Goal: Transaction & Acquisition: Purchase product/service

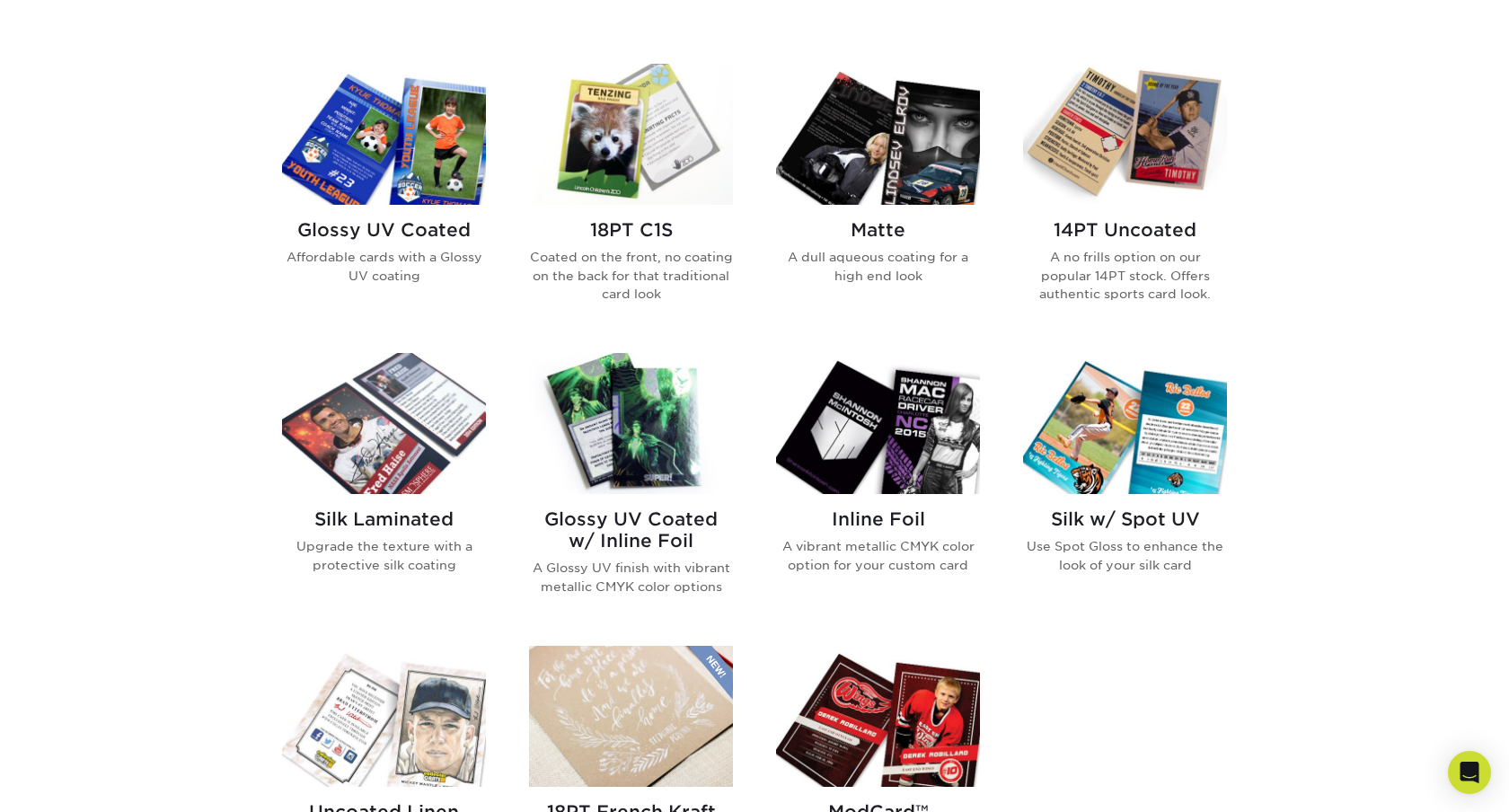
scroll to position [843, 0]
click at [913, 152] on img at bounding box center [878, 135] width 204 height 141
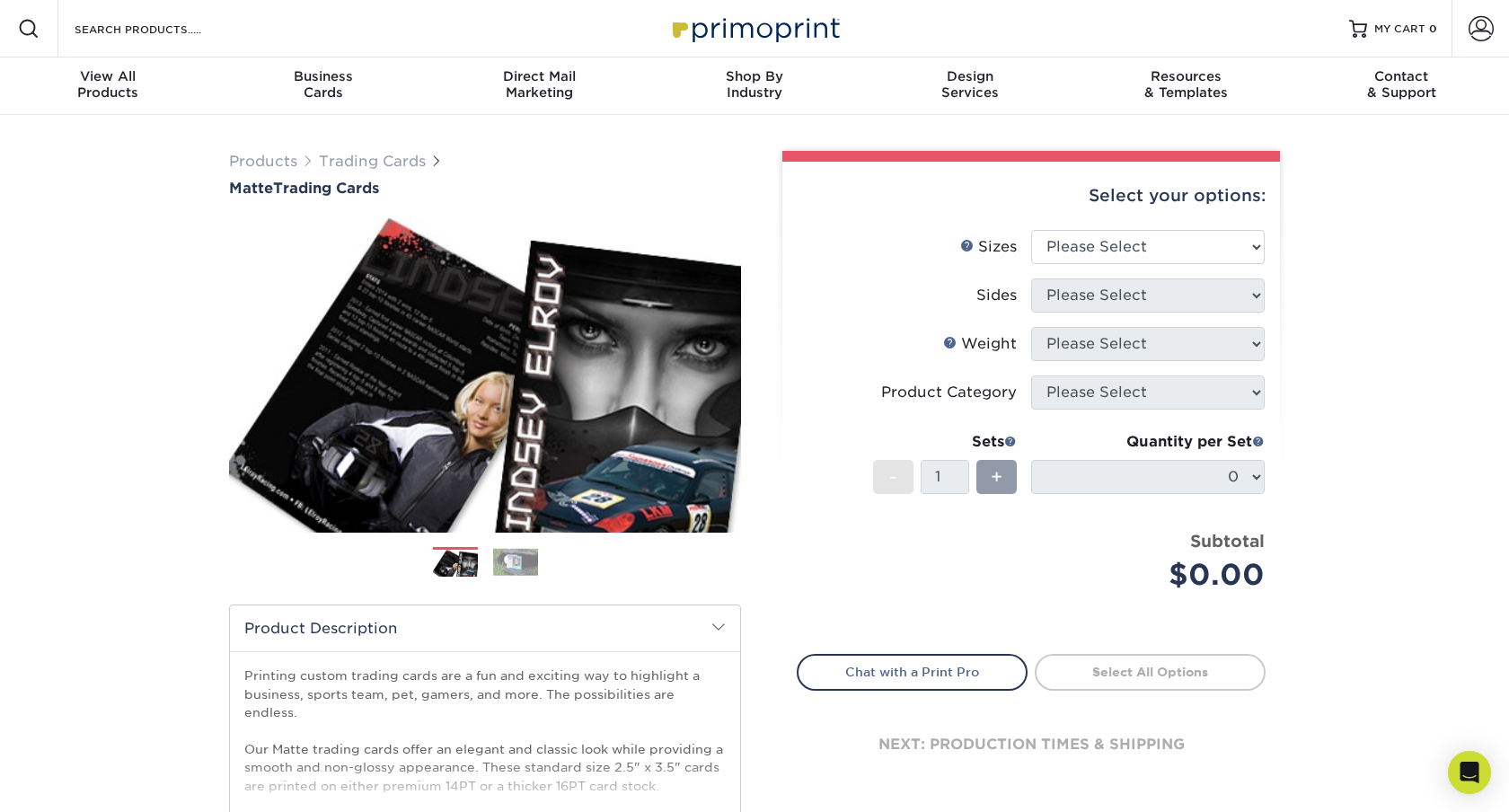
click at [1109, 229] on div "Select your options:" at bounding box center [1031, 196] width 469 height 68
click at [1107, 244] on select "Please Select 2.5" x 3.5"" at bounding box center [1147, 247] width 234 height 34
click at [1108, 251] on select "Please Select 2.5" x 3.5"" at bounding box center [1147, 247] width 234 height 34
select select "2.50x3.50"
click at [1031, 230] on select "Please Select 2.5" x 3.5"" at bounding box center [1147, 247] width 234 height 34
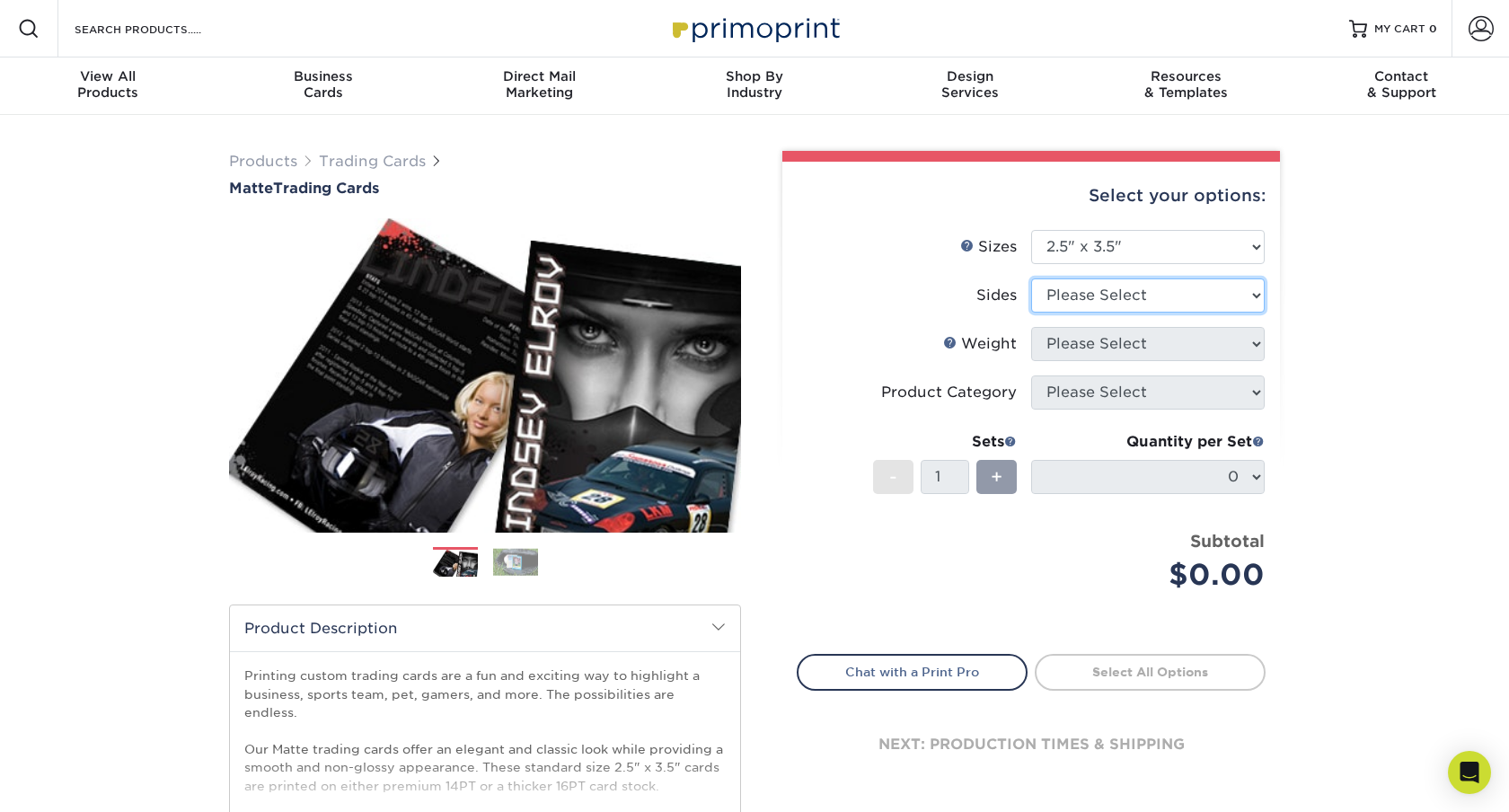
click at [1109, 293] on select "Please Select Print Both Sides Print Front Only" at bounding box center [1147, 296] width 234 height 34
select select "13abbda7-1d64-4f25-8bb2-c179b224825d"
click at [1031, 279] on select "Please Select Print Both Sides Print Front Only" at bounding box center [1147, 296] width 234 height 34
click at [1109, 349] on select "Please Select 16PT 14PT" at bounding box center [1147, 344] width 234 height 34
select select "16PT"
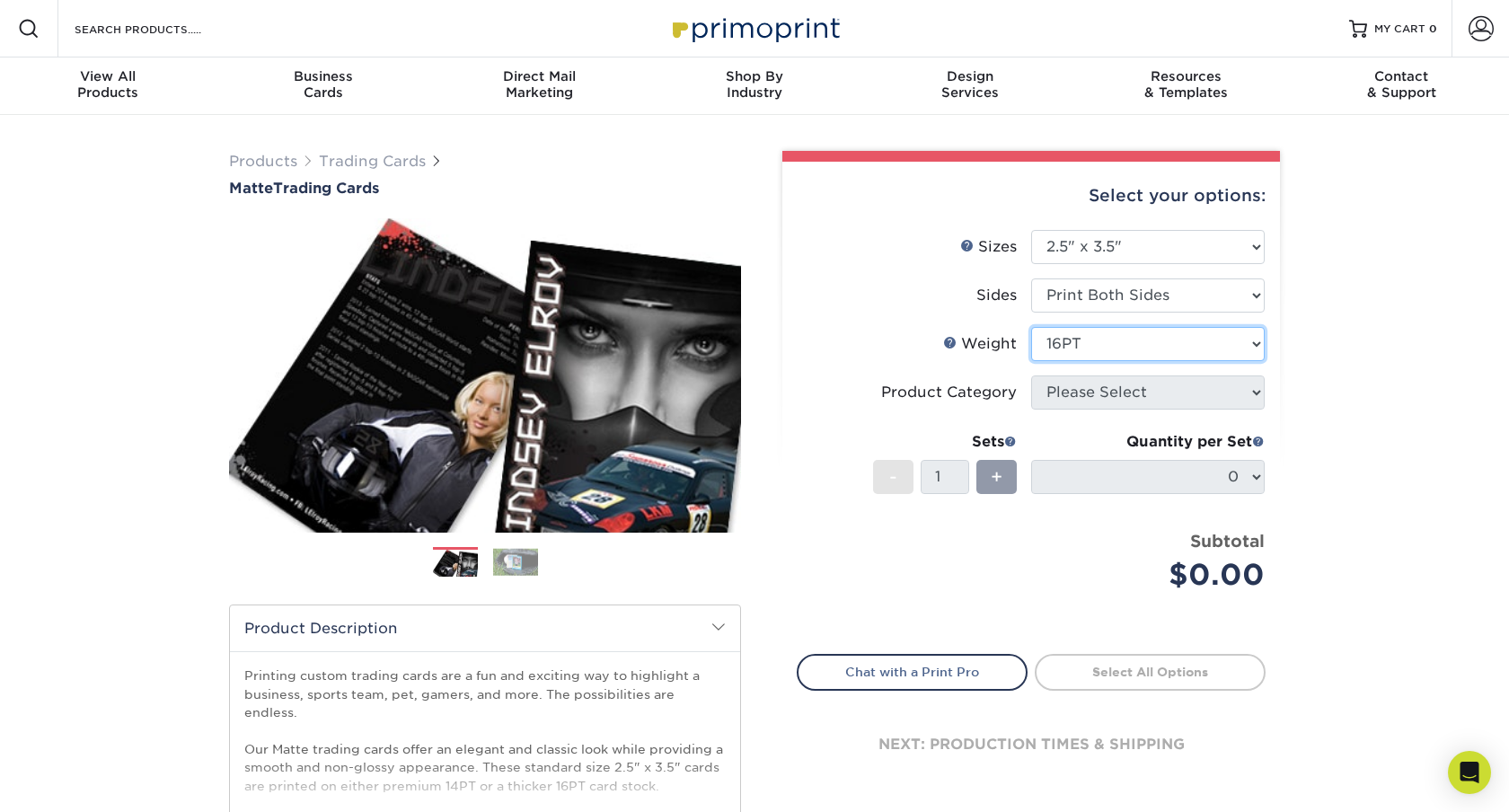
click at [1031, 326] on select "Please Select 16PT 14PT" at bounding box center [1147, 344] width 234 height 34
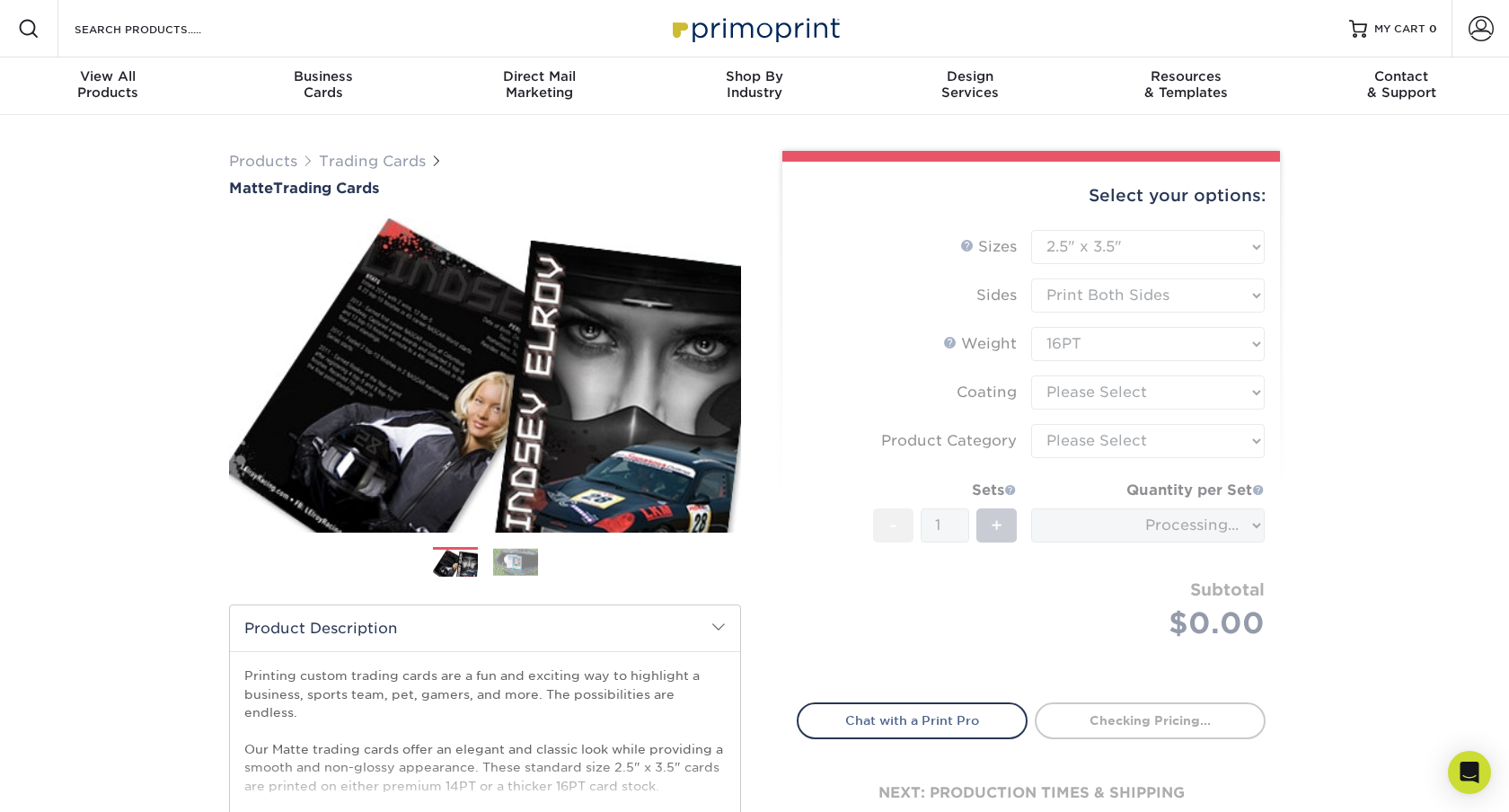
click at [1103, 390] on form "Sizes Help Sizes Please Select 2.5" x 3.5" Sides Please Select 16PT - 1" at bounding box center [1031, 456] width 469 height 451
click at [1307, 453] on div "Products Trading Cards Matte Trading Cards" at bounding box center [754, 594] width 1509 height 959
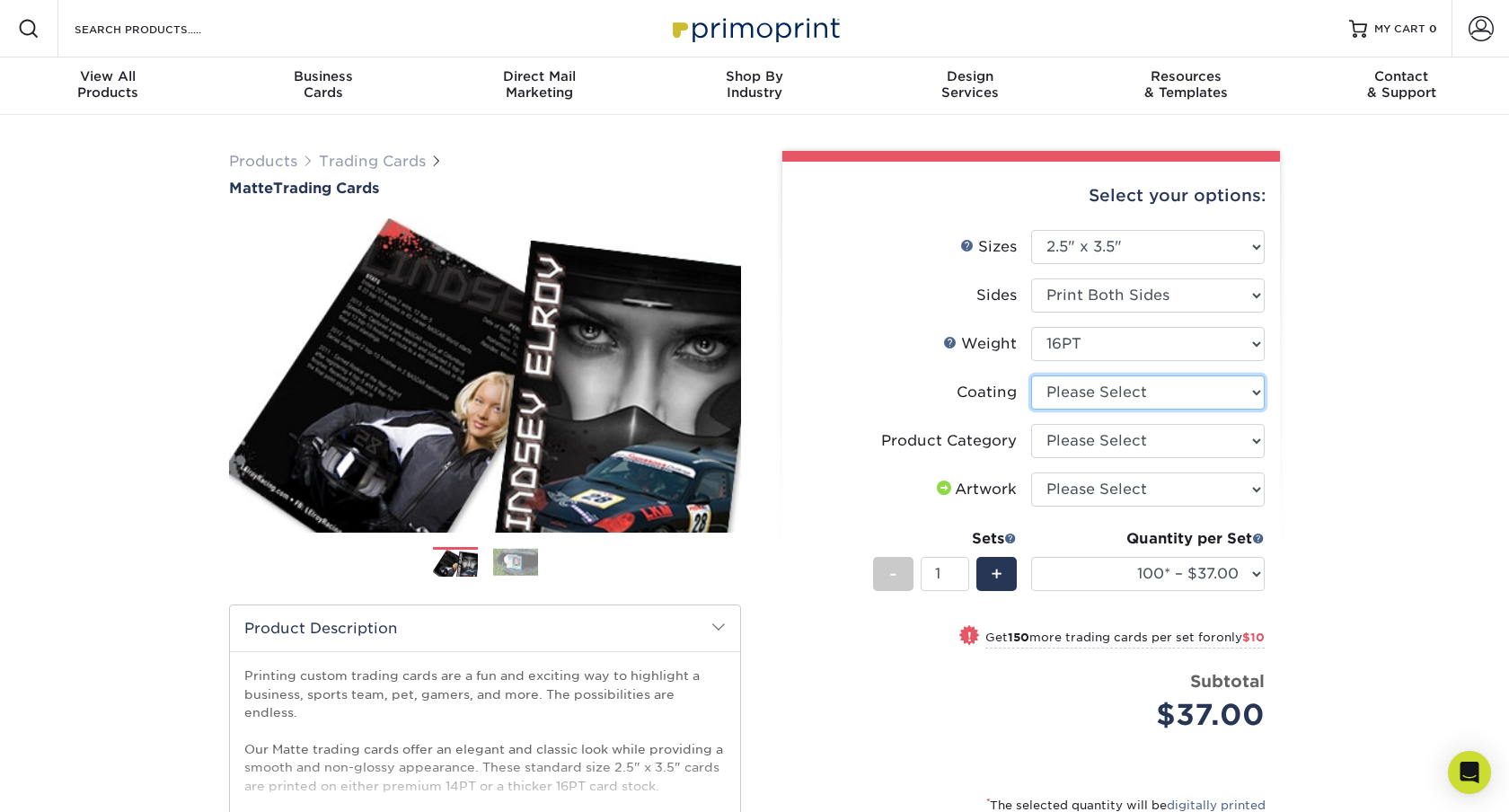
click at [1199, 397] on select at bounding box center [1147, 392] width 234 height 34
select select "121bb7b5-3b4d-429f-bd8d-bbf80e953313"
click at [1031, 375] on select at bounding box center [1147, 392] width 234 height 34
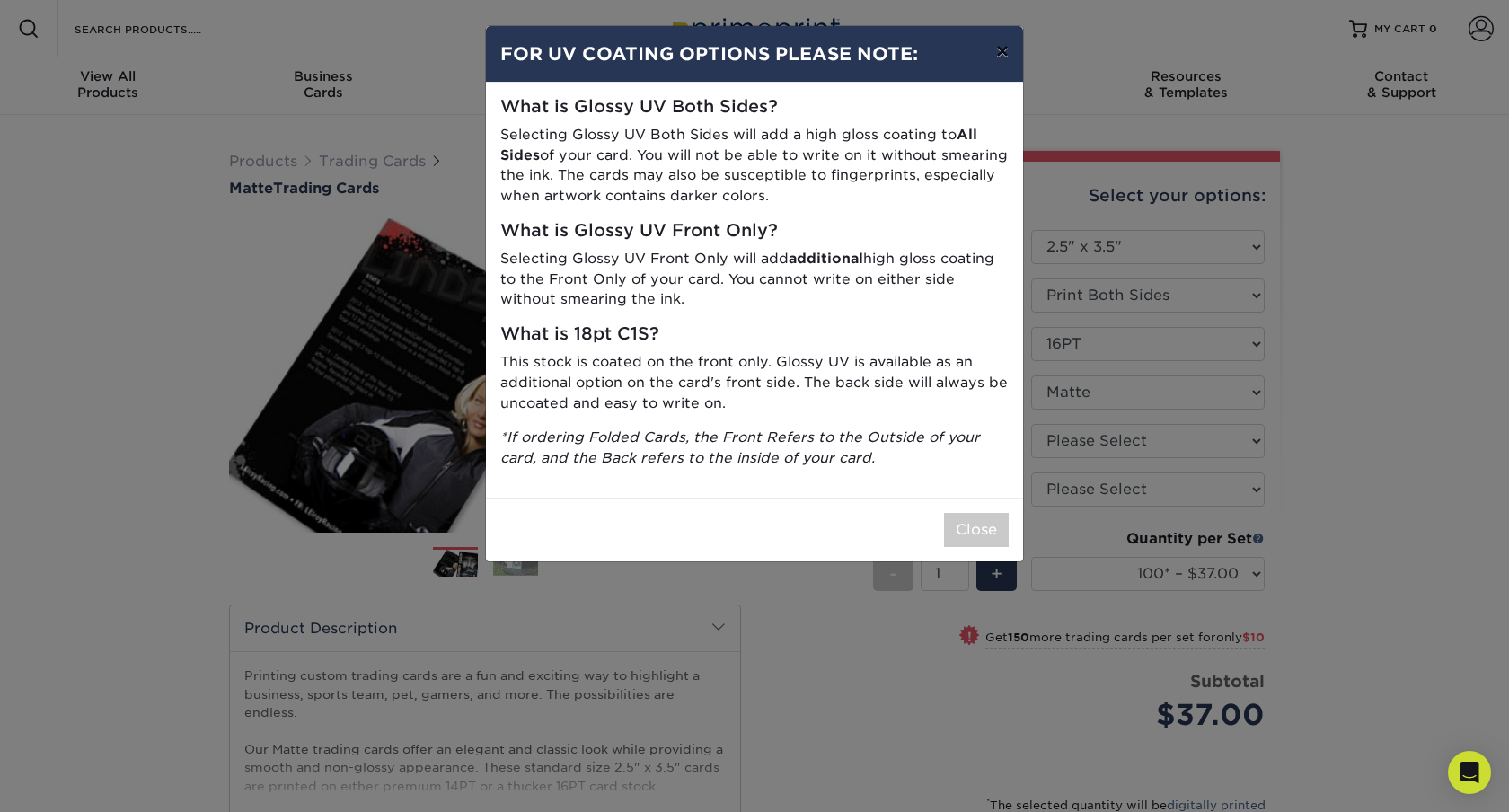
click at [995, 52] on button "×" at bounding box center [1002, 51] width 41 height 50
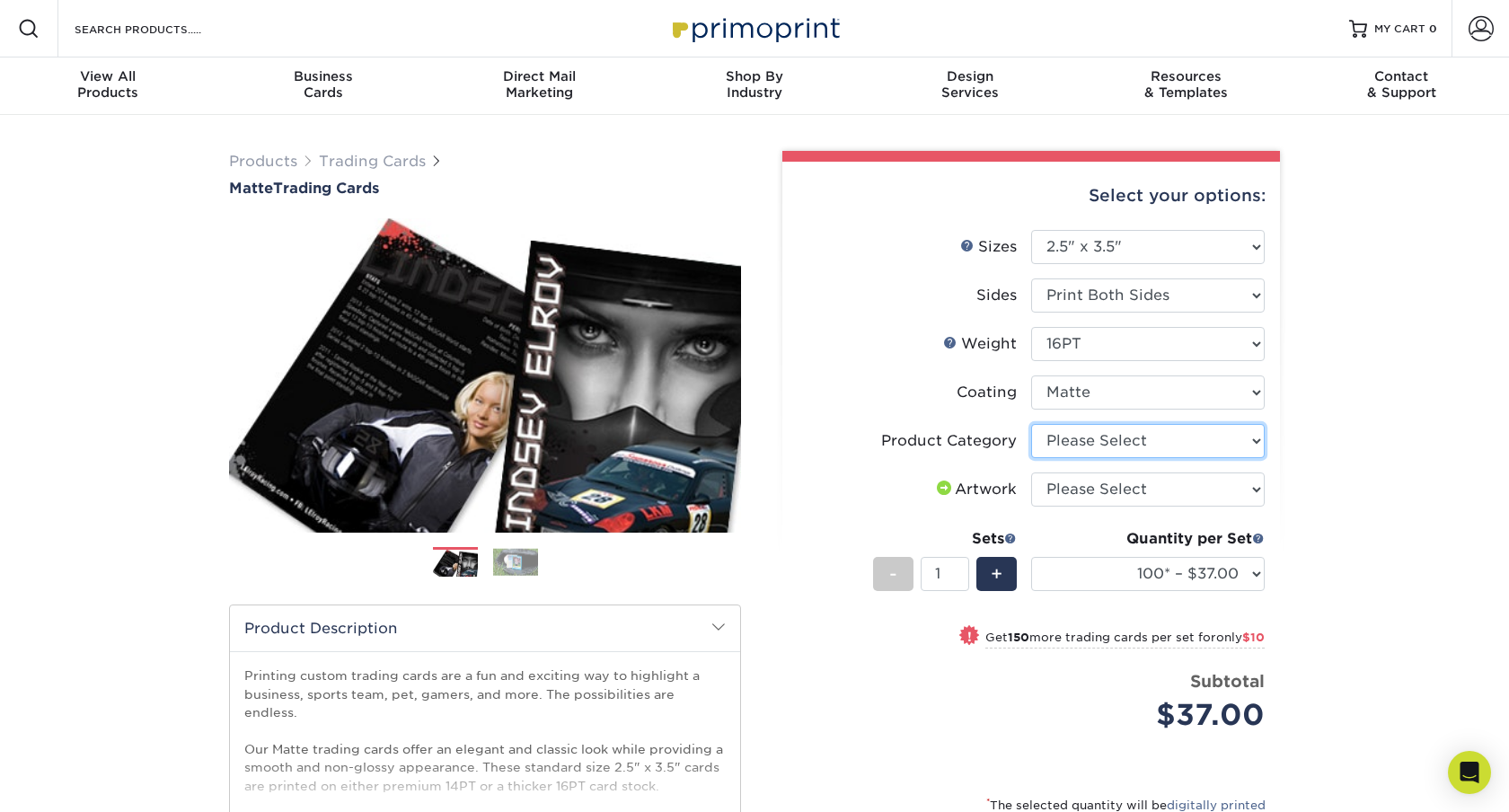
click at [1115, 429] on select "Please Select Trading Cards" at bounding box center [1147, 441] width 234 height 34
select select "c2f9bce9-36c2-409d-b101-c29d9d031e18"
click at [1031, 424] on select "Please Select Trading Cards" at bounding box center [1147, 441] width 234 height 34
click at [1109, 489] on select "Please Select I will upload files I need a design - $100" at bounding box center [1147, 489] width 234 height 34
select select "upload"
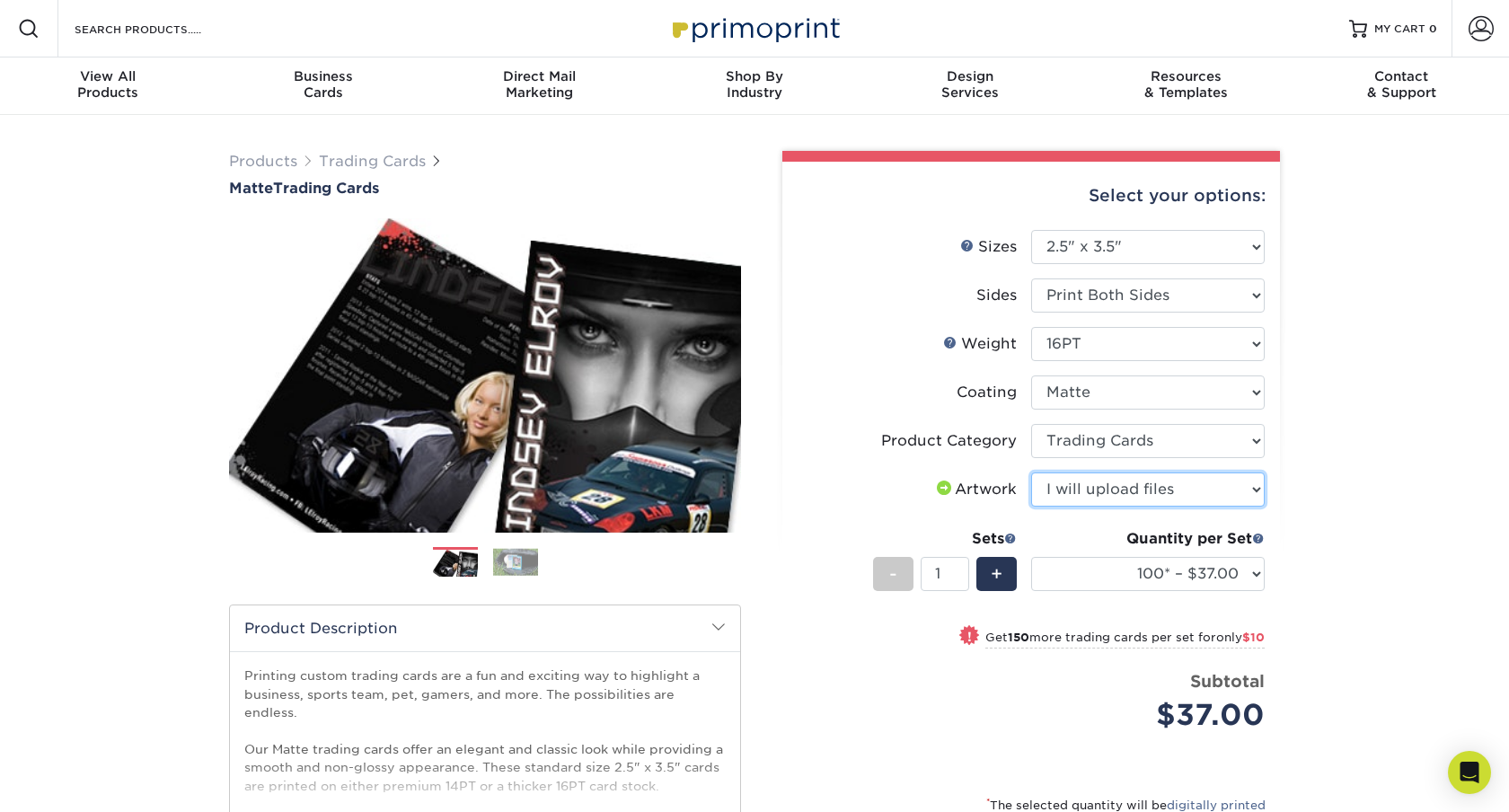
click at [1031, 472] on select "Please Select I will upload files I need a design - $100" at bounding box center [1147, 489] width 234 height 34
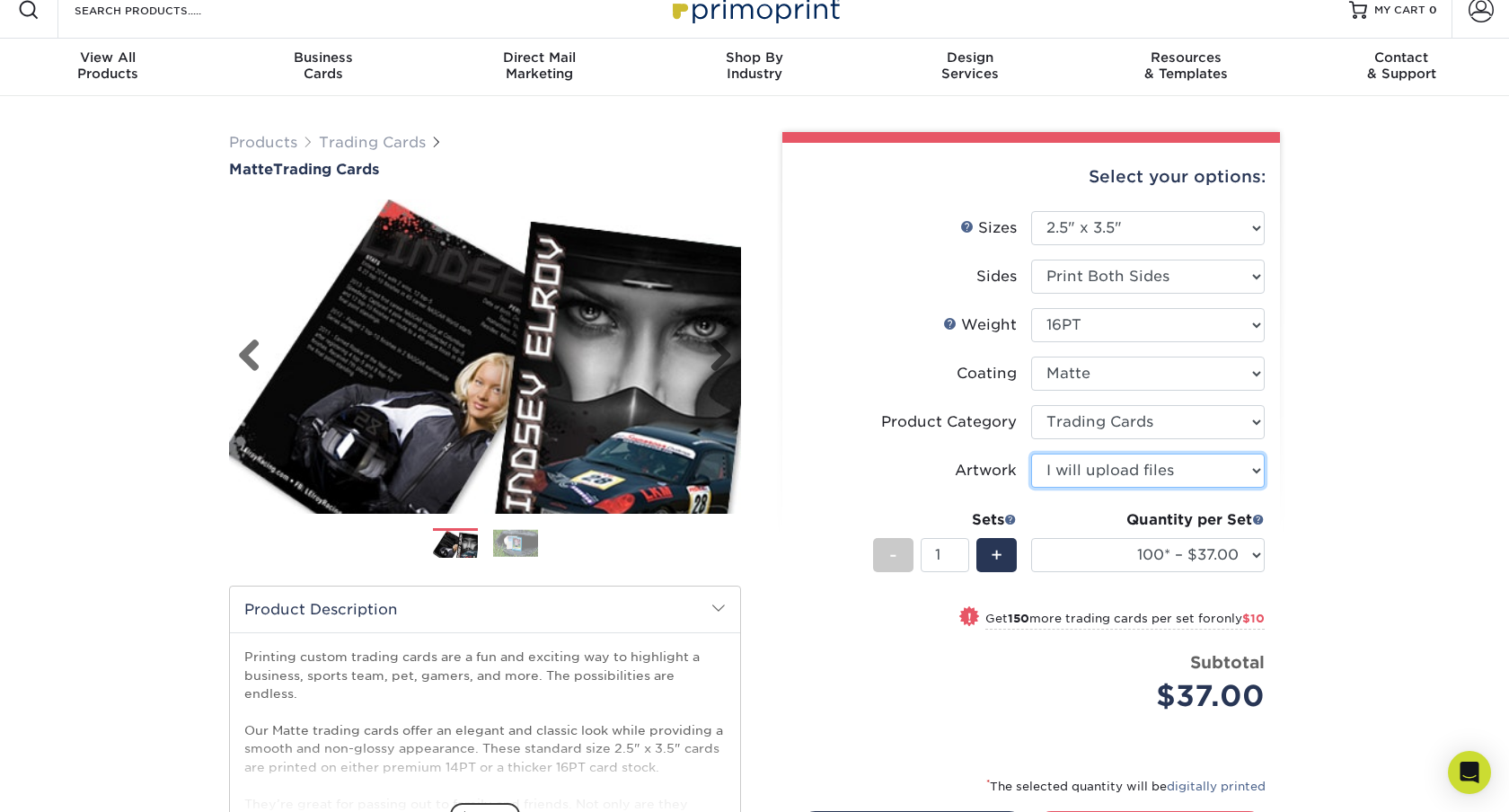
scroll to position [17, 0]
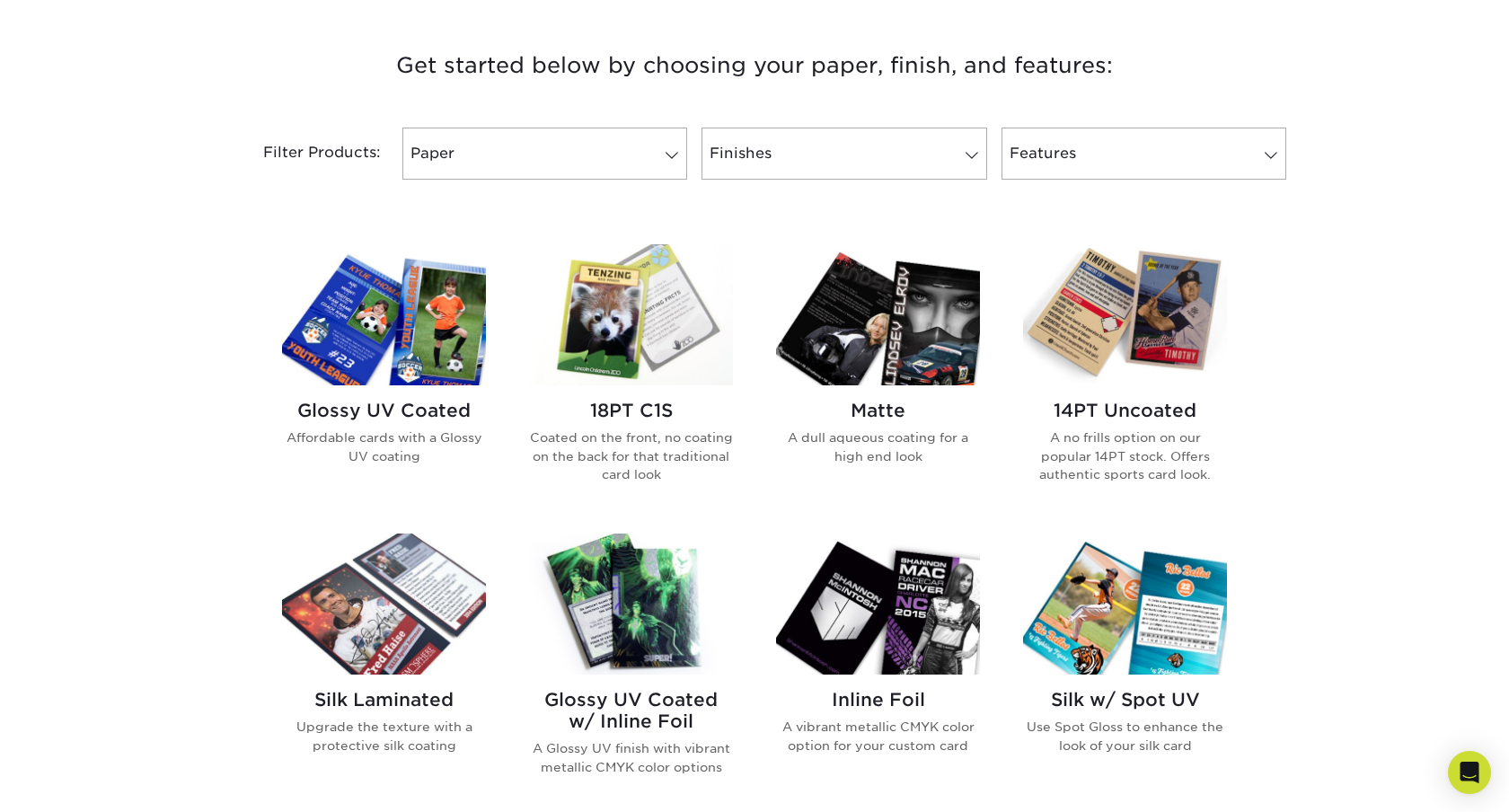
scroll to position [663, 0]
click at [323, 321] on img at bounding box center [384, 316] width 204 height 141
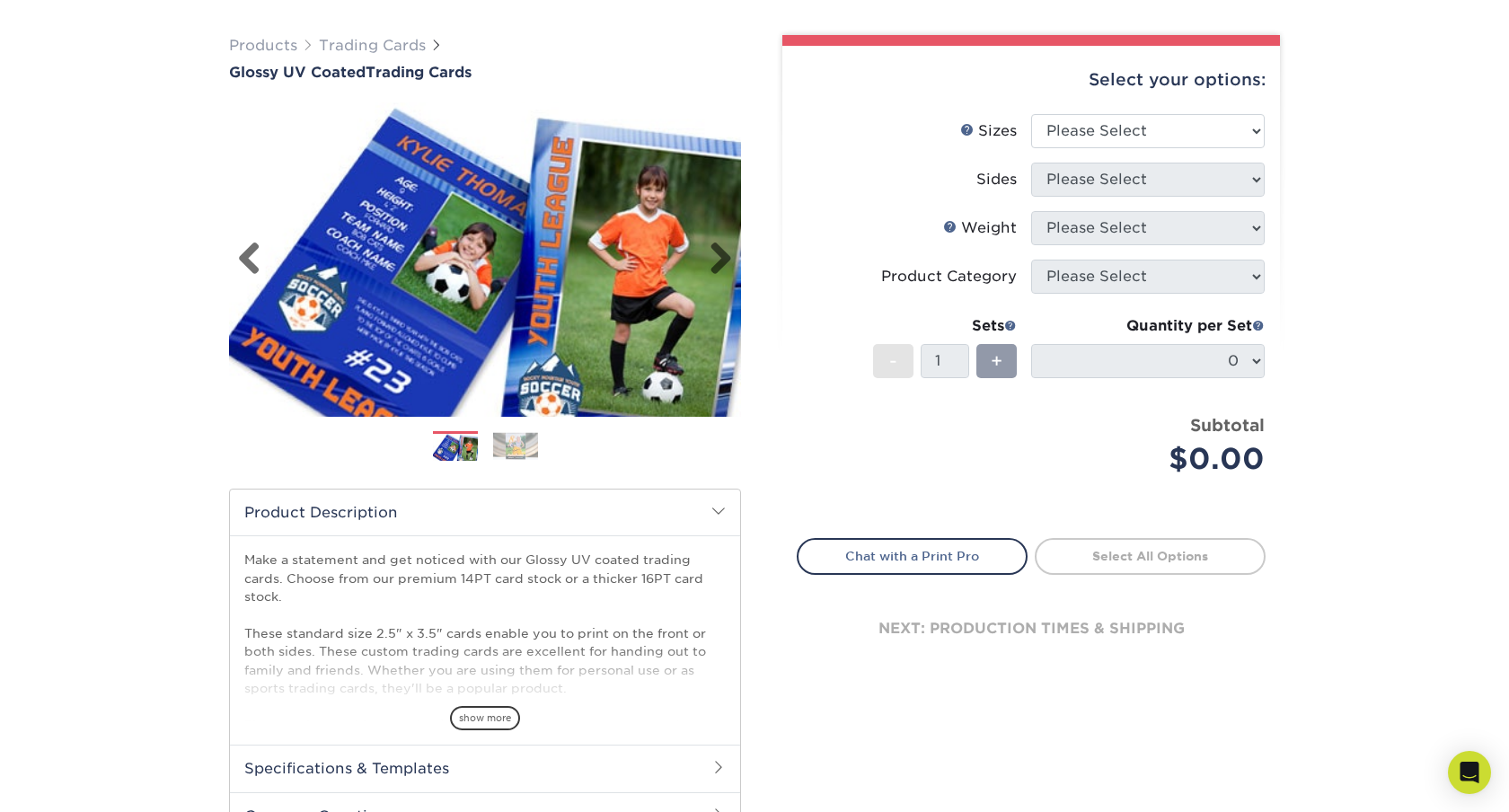
scroll to position [119, 0]
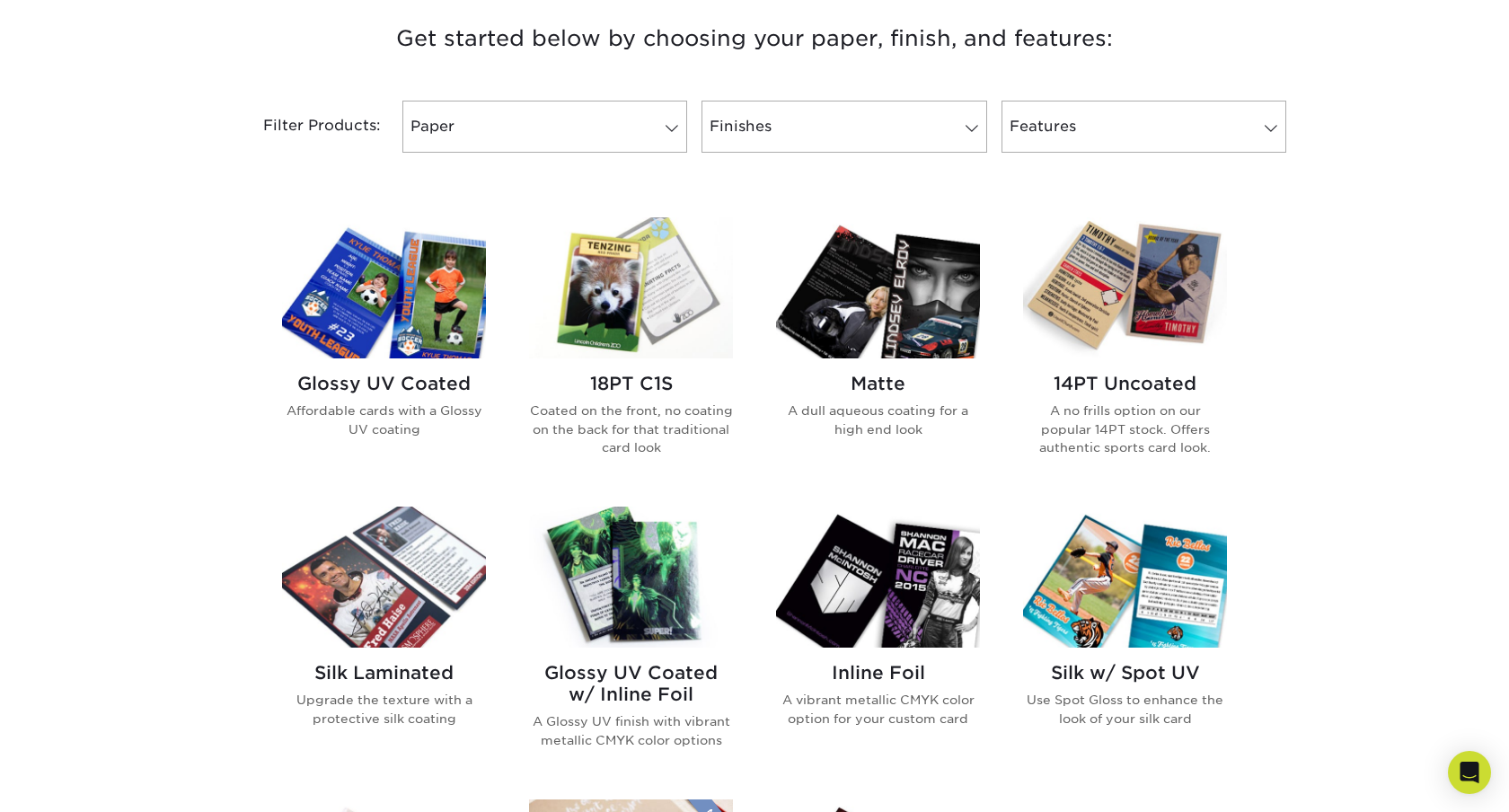
scroll to position [688, 0]
